Goal: Task Accomplishment & Management: Manage account settings

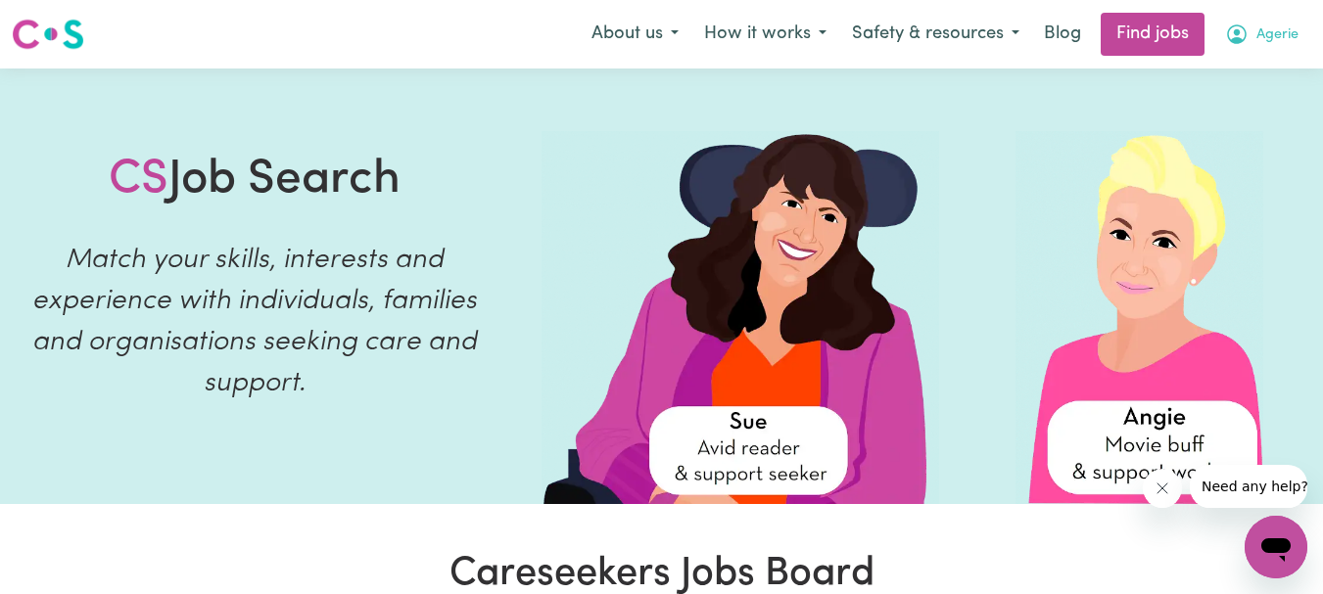
drag, startPoint x: 1130, startPoint y: 0, endPoint x: 1283, endPoint y: 44, distance: 159.9
click at [1283, 44] on span "Agerie" at bounding box center [1277, 35] width 42 height 22
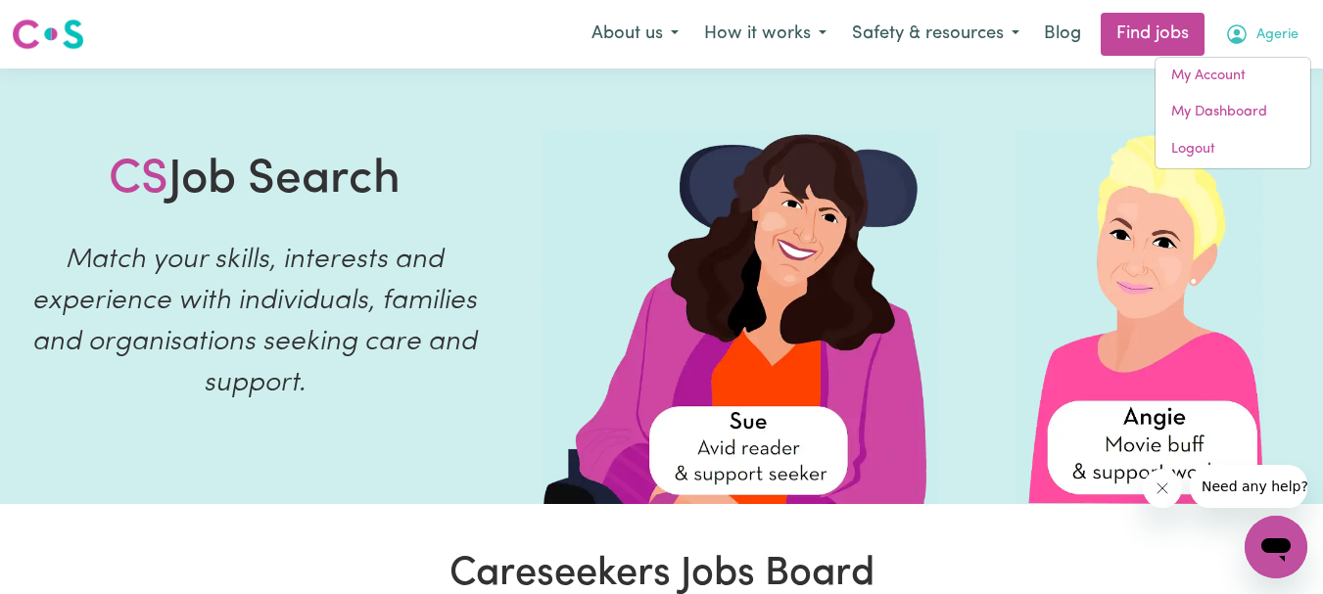
click at [1280, 35] on span "Agerie" at bounding box center [1277, 35] width 42 height 22
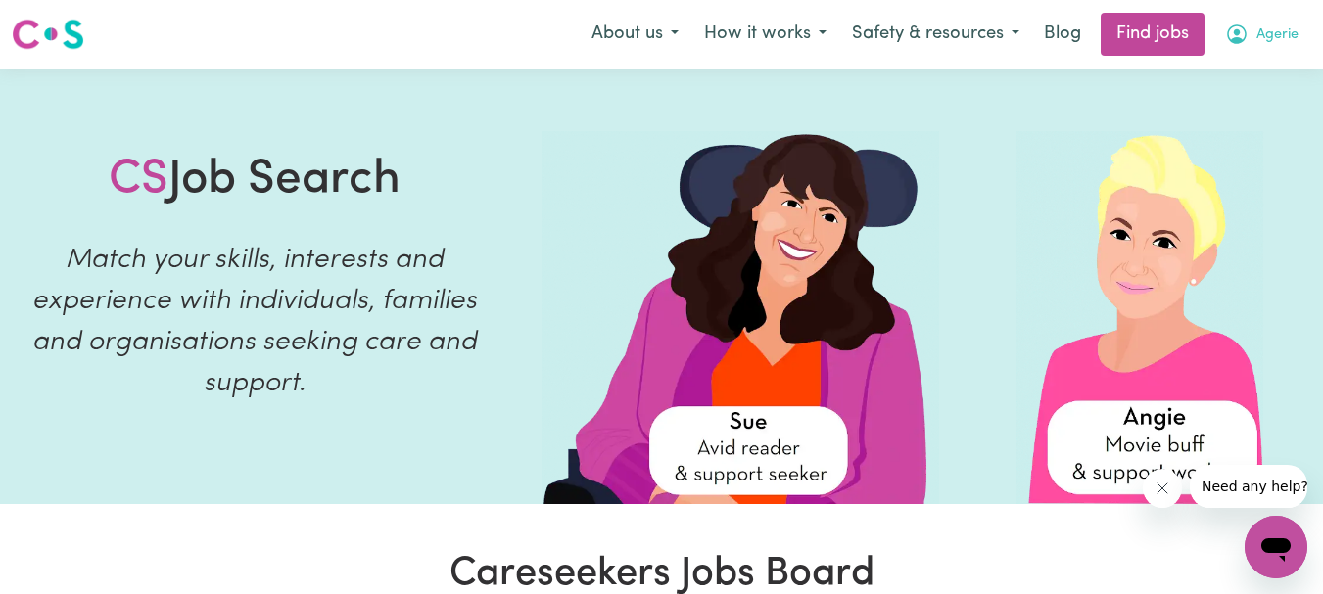
click at [1280, 35] on span "Agerie" at bounding box center [1277, 35] width 42 height 22
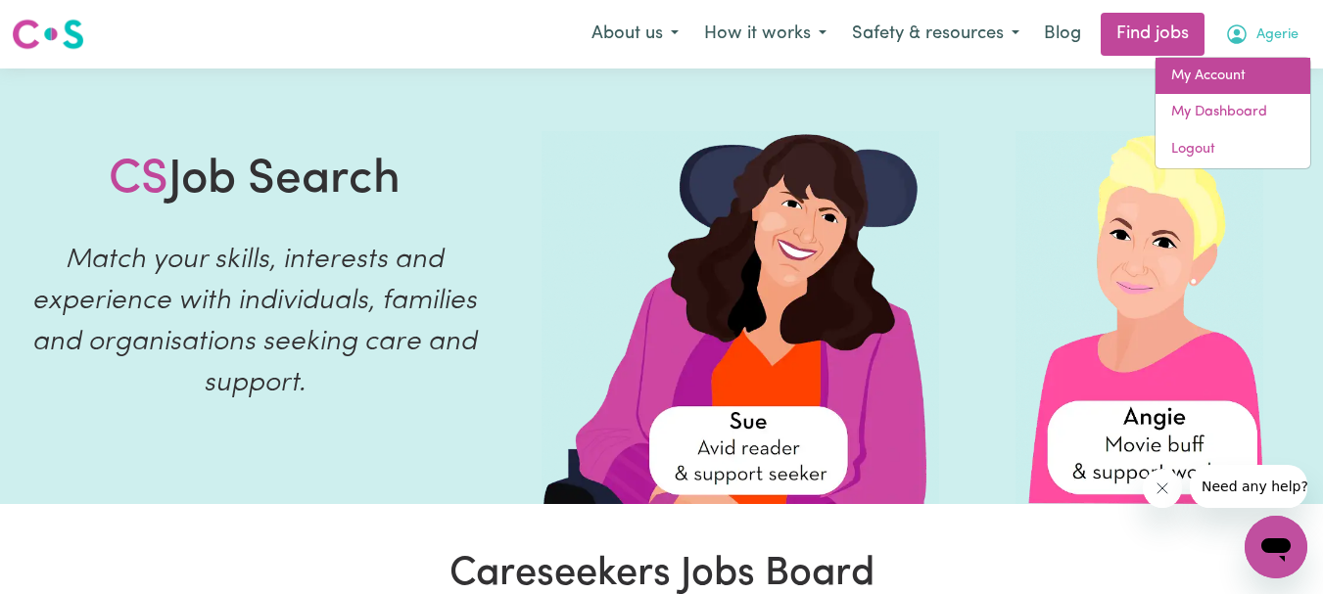
click at [1209, 76] on link "My Account" at bounding box center [1232, 76] width 155 height 37
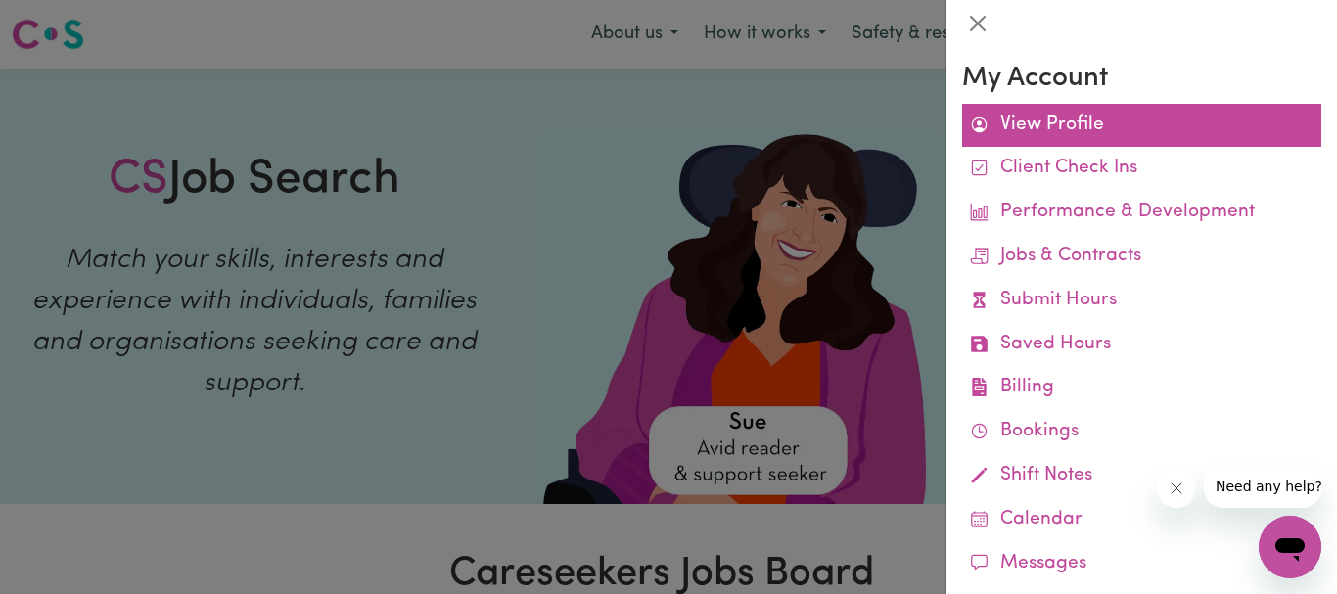
click at [1045, 130] on link "View Profile" at bounding box center [1141, 126] width 359 height 44
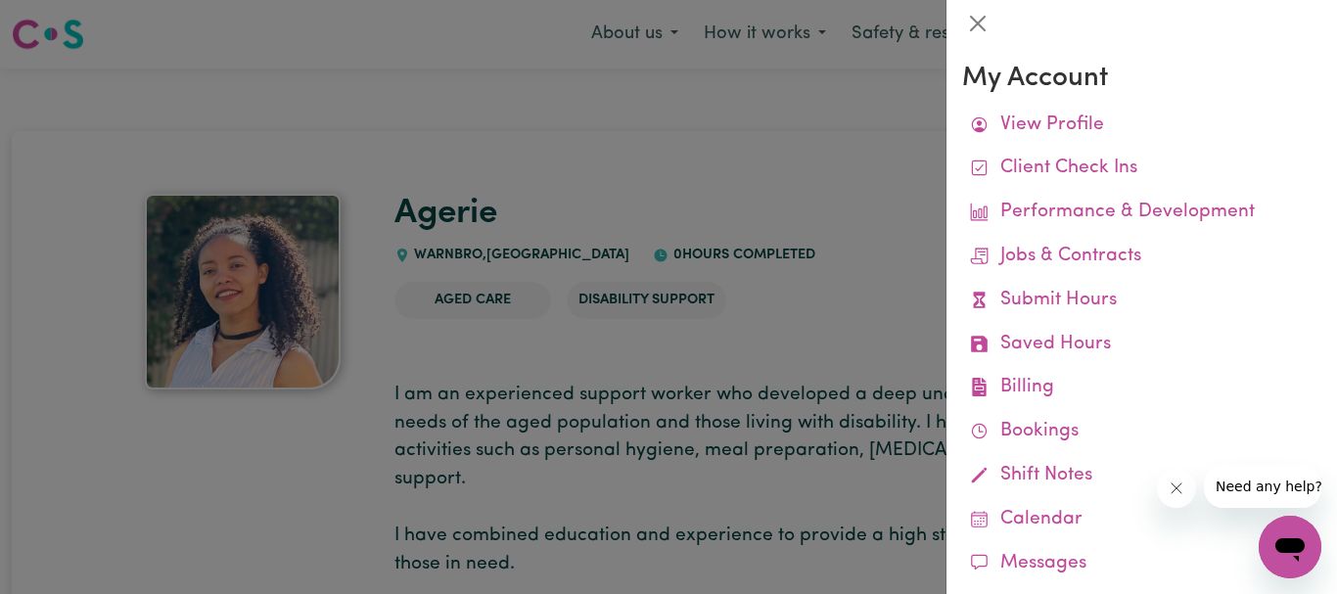
click at [651, 342] on div at bounding box center [668, 297] width 1337 height 594
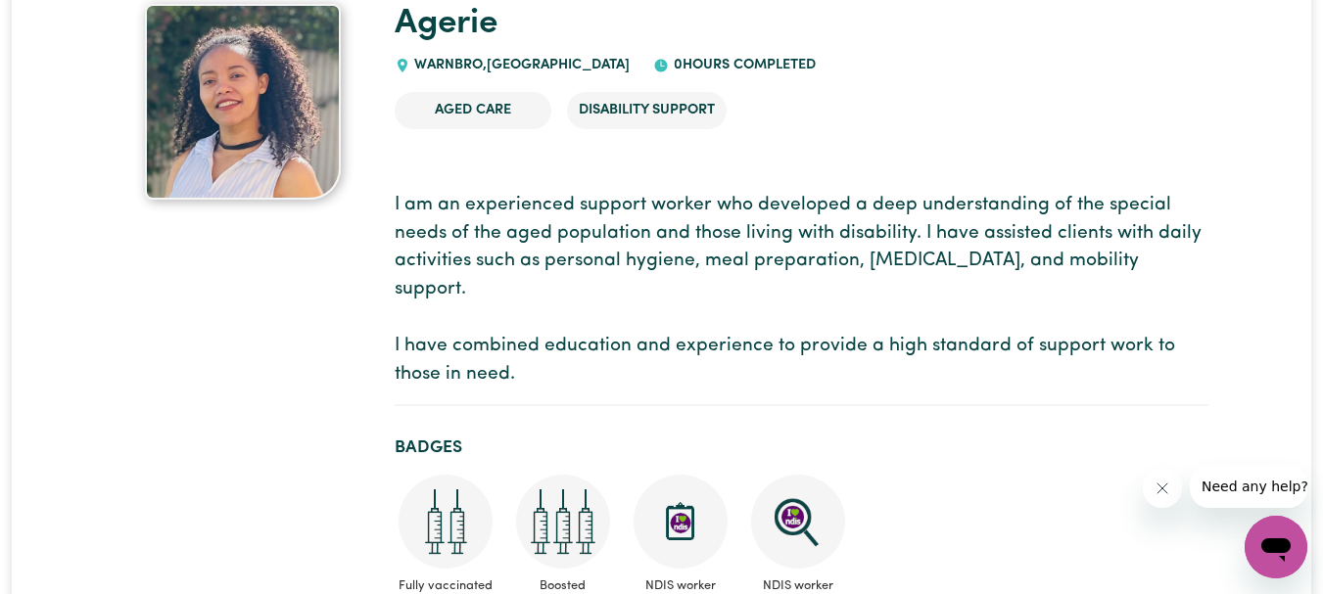
scroll to position [196, 0]
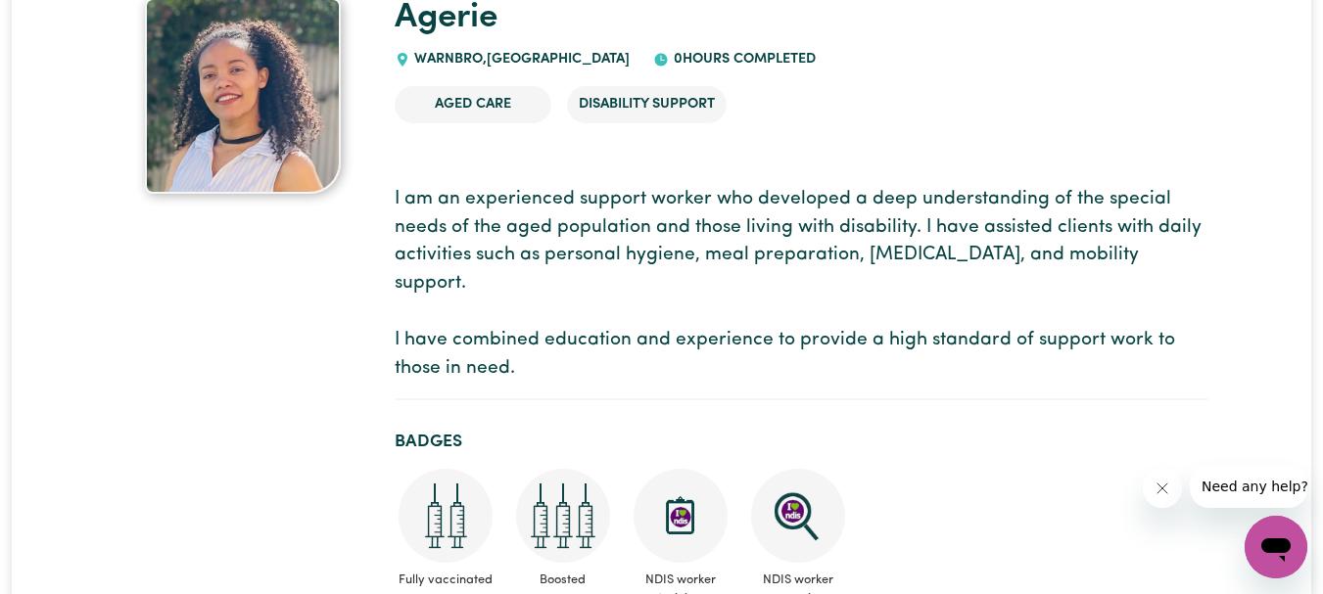
drag, startPoint x: 388, startPoint y: 194, endPoint x: 527, endPoint y: 365, distance: 220.6
copy p "I am an experienced support worker who developed a deep understanding of the sp…"
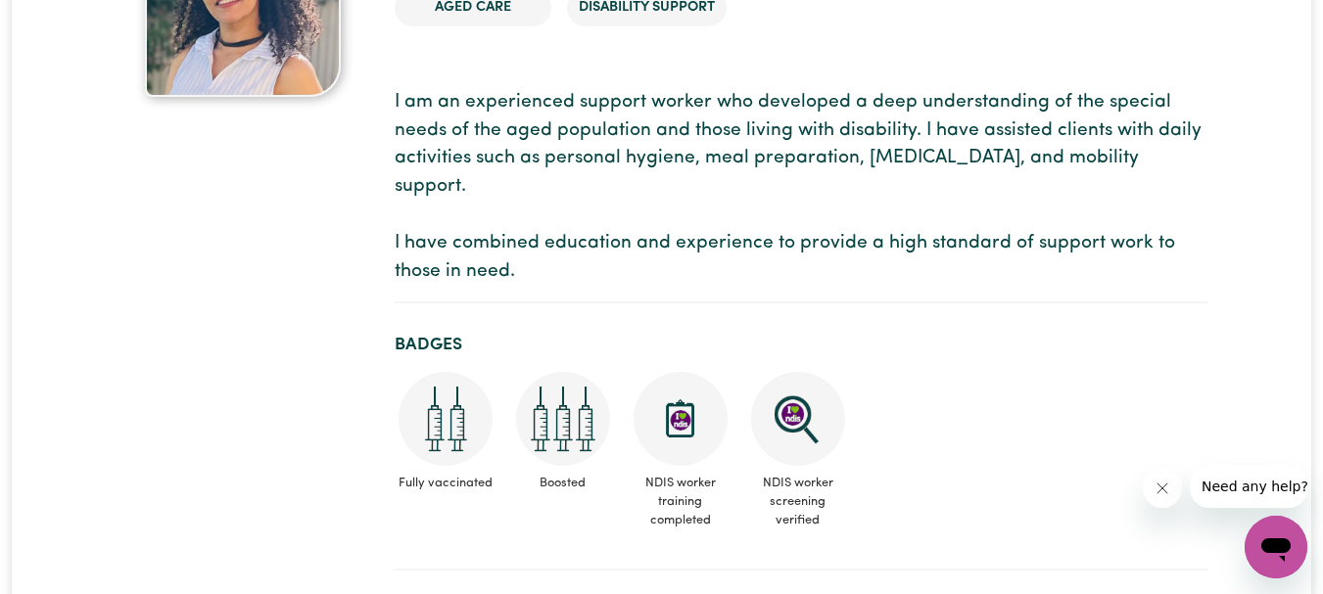
scroll to position [294, 0]
click at [651, 190] on p "I am an experienced support worker who developed a deep understanding of the sp…" at bounding box center [802, 187] width 814 height 198
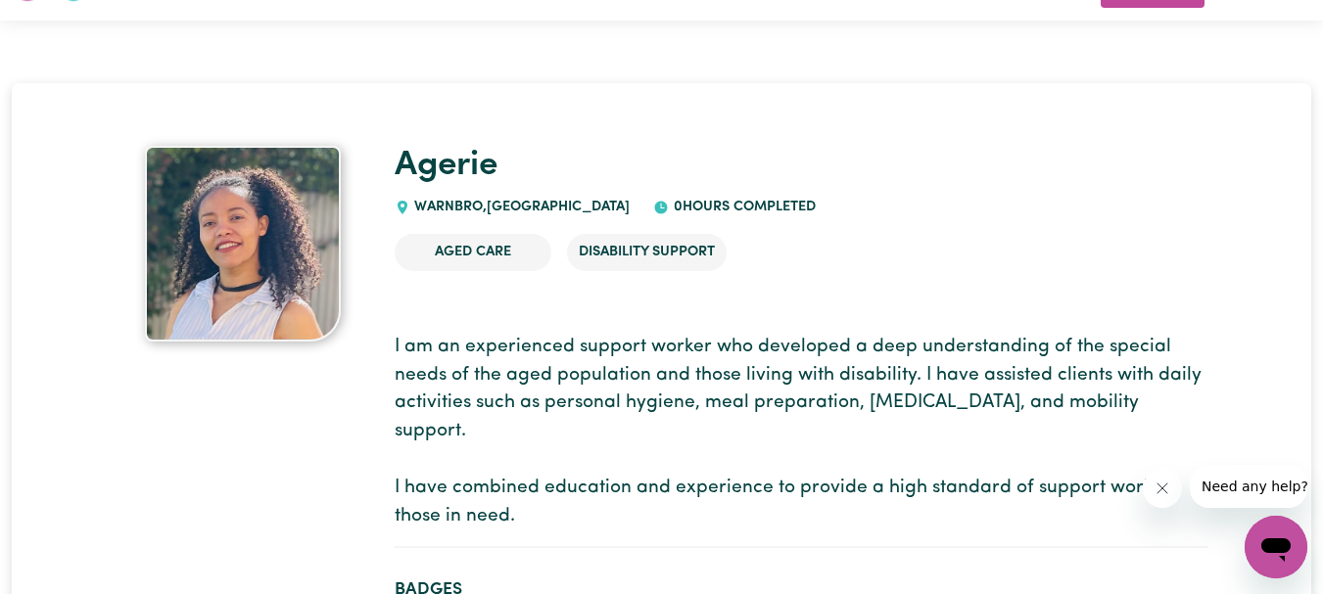
scroll to position [0, 0]
